Goal: Use online tool/utility

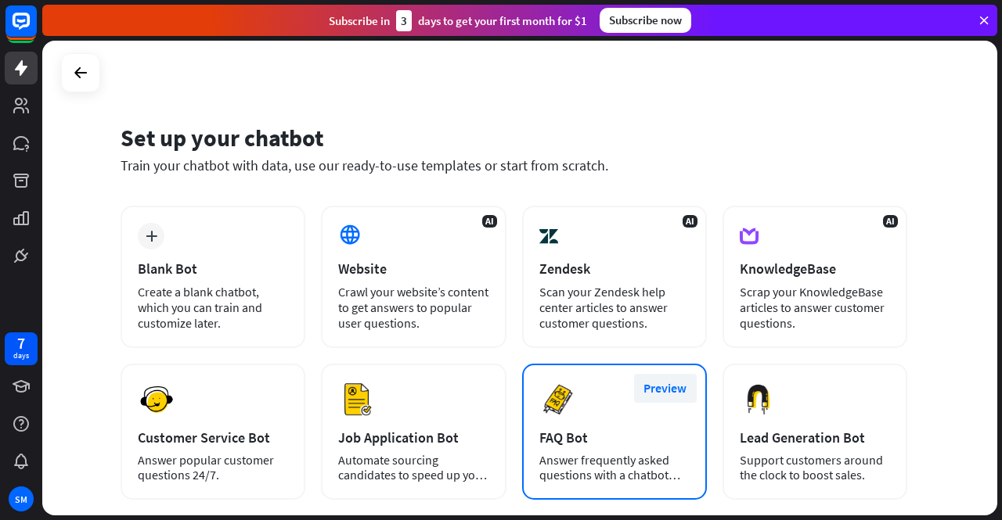
click at [677, 384] on button "Preview" at bounding box center [665, 388] width 63 height 29
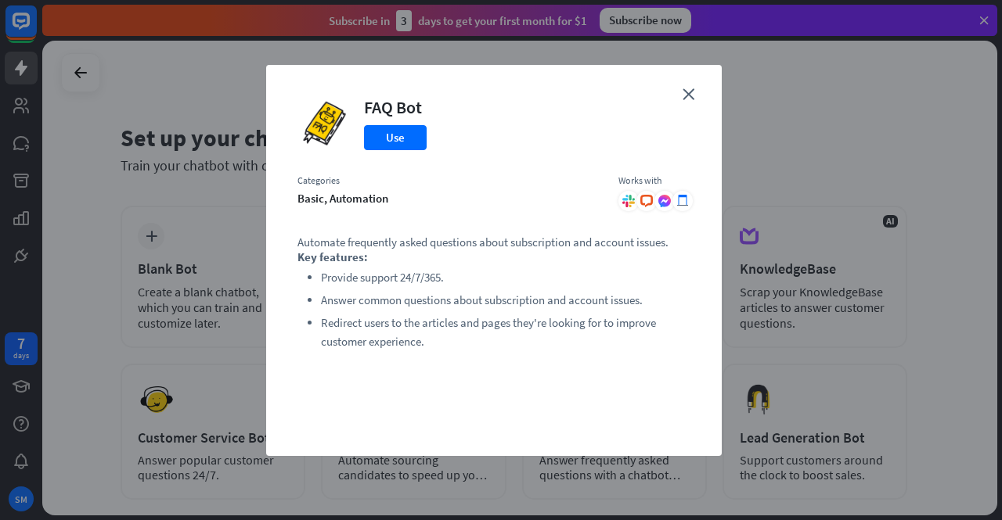
click at [743, 182] on div "close FAQ Bot Use Categories basic, automation Works with .cls-1{fill:url(#radi…" at bounding box center [501, 260] width 1002 height 520
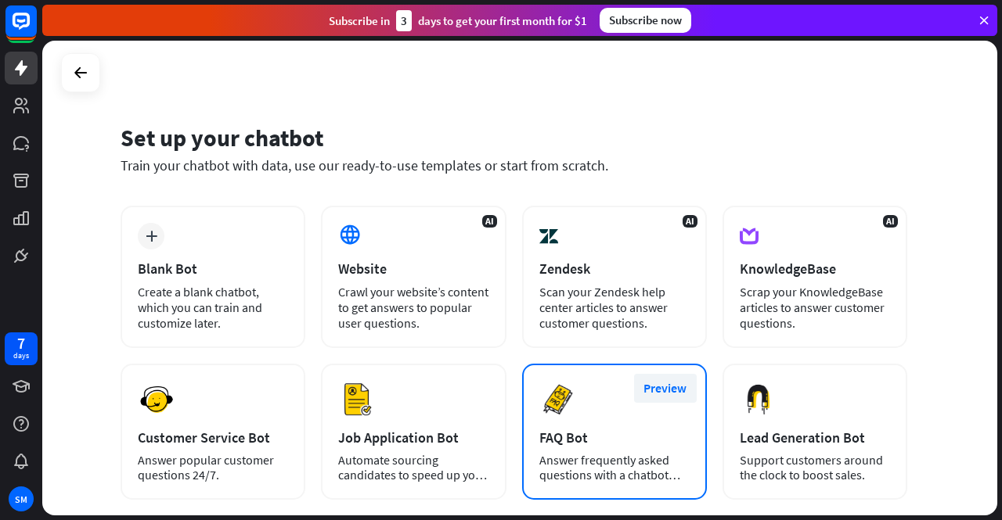
click at [648, 383] on button "Preview" at bounding box center [665, 388] width 63 height 29
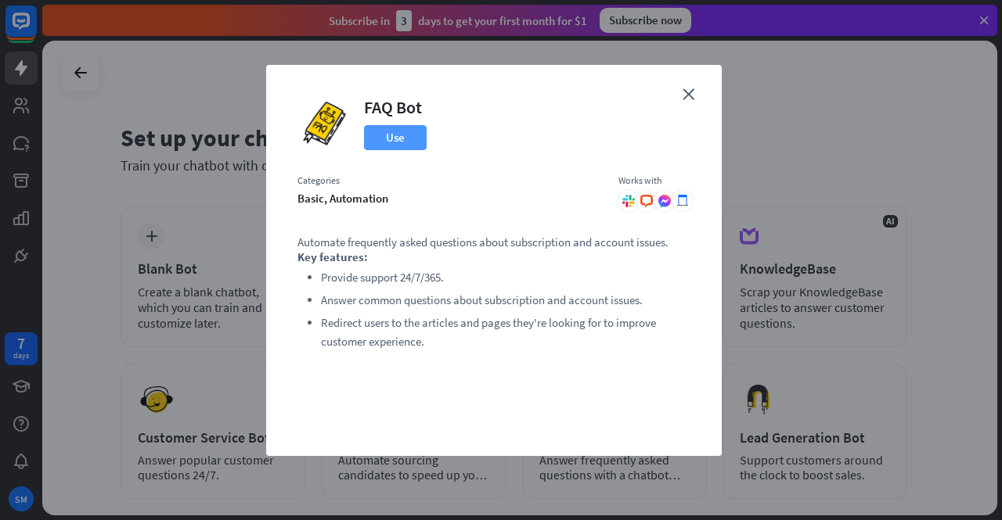
click at [404, 132] on button "Use" at bounding box center [395, 137] width 63 height 25
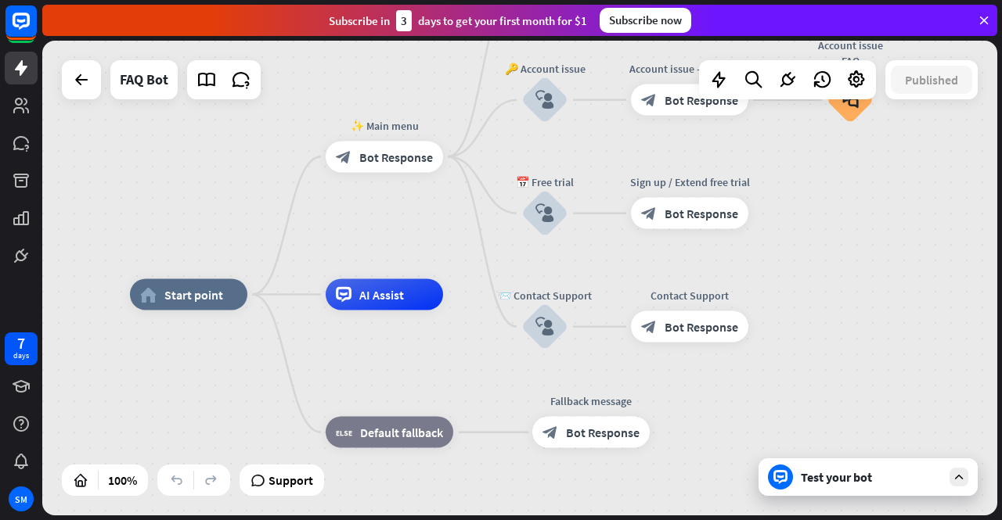
drag, startPoint x: 552, startPoint y: 343, endPoint x: 449, endPoint y: 360, distance: 104.6
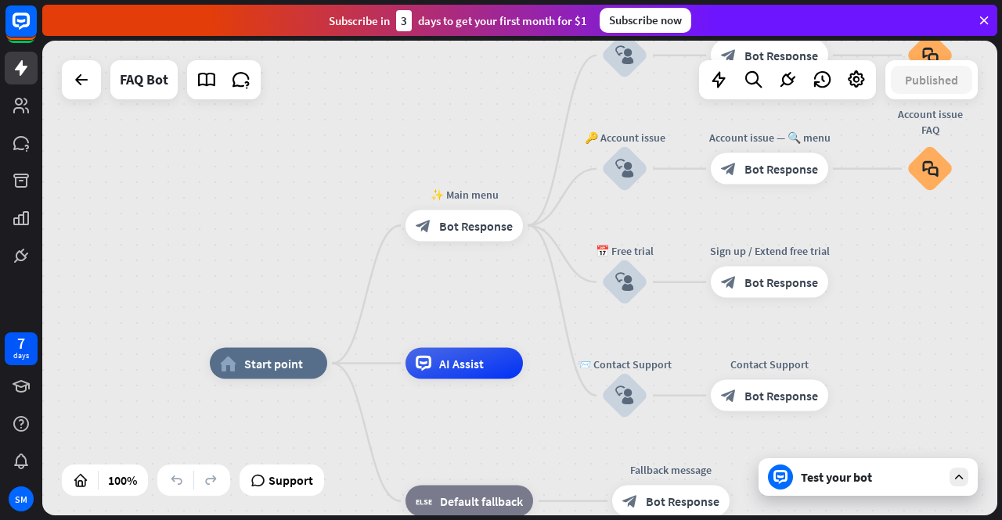
drag, startPoint x: 476, startPoint y: 349, endPoint x: 556, endPoint y: 418, distance: 105.4
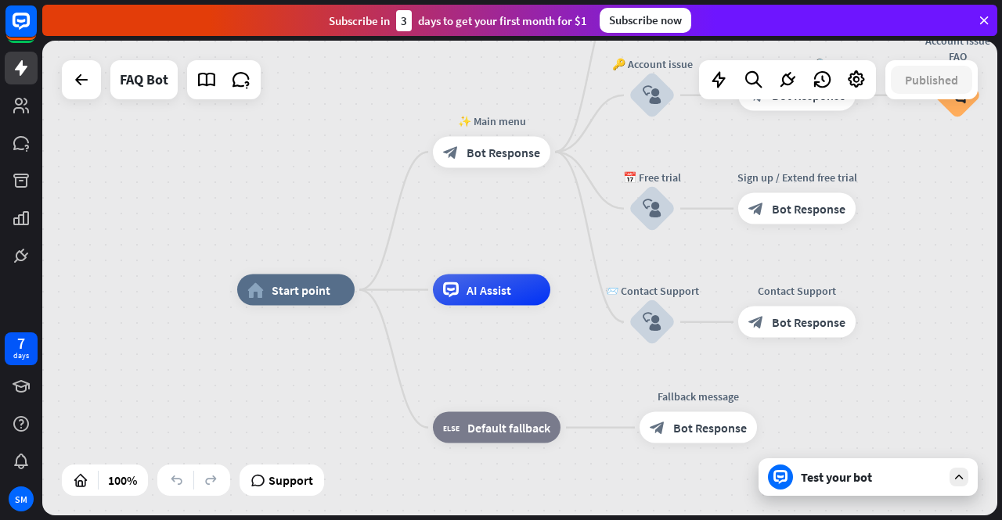
drag, startPoint x: 454, startPoint y: 289, endPoint x: 481, endPoint y: 215, distance: 78.5
click at [481, 215] on div "home_2 Start point ✨ Main menu block_bot_response Bot Response 💲 Subscription b…" at bounding box center [519, 278] width 955 height 475
